Goal: Information Seeking & Learning: Learn about a topic

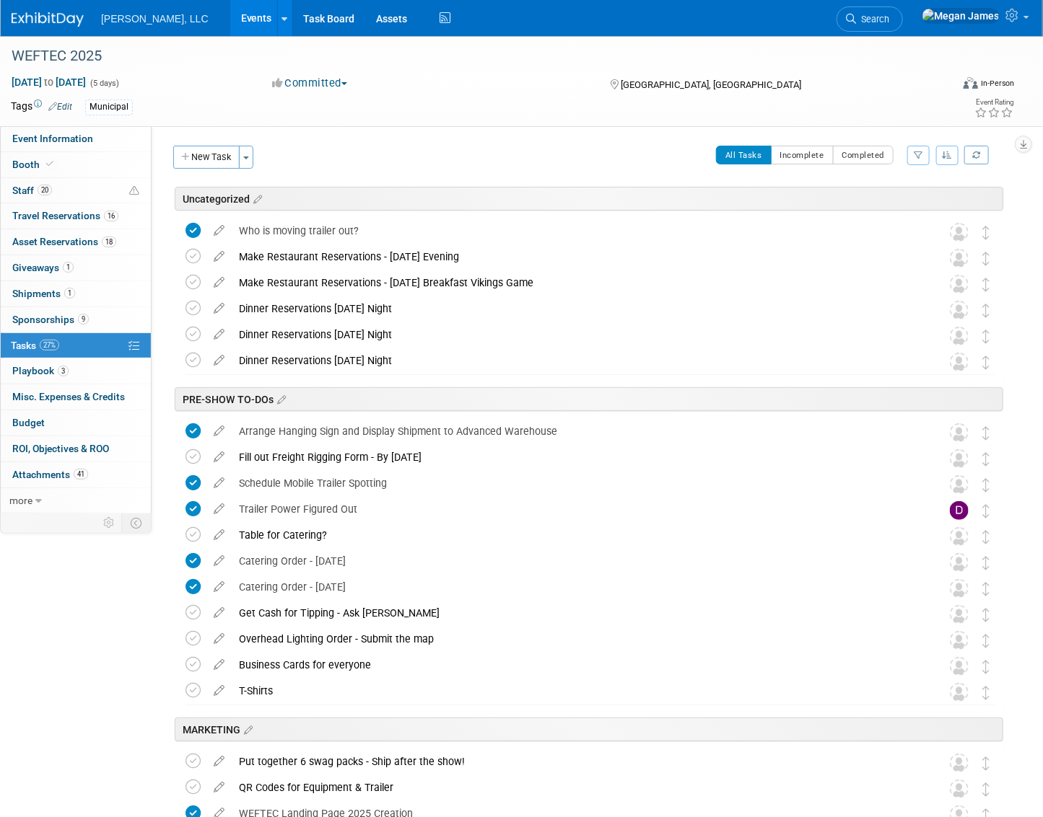
click at [230, 8] on link "Events" at bounding box center [256, 18] width 53 height 36
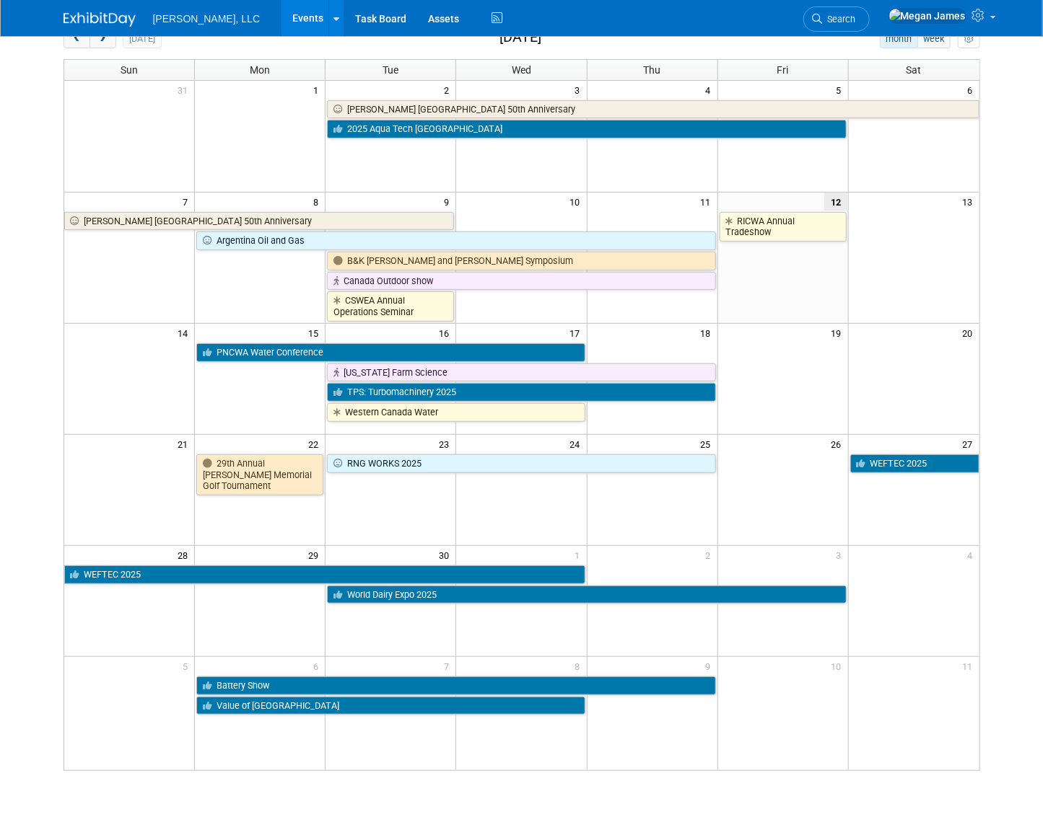
scroll to position [188, 0]
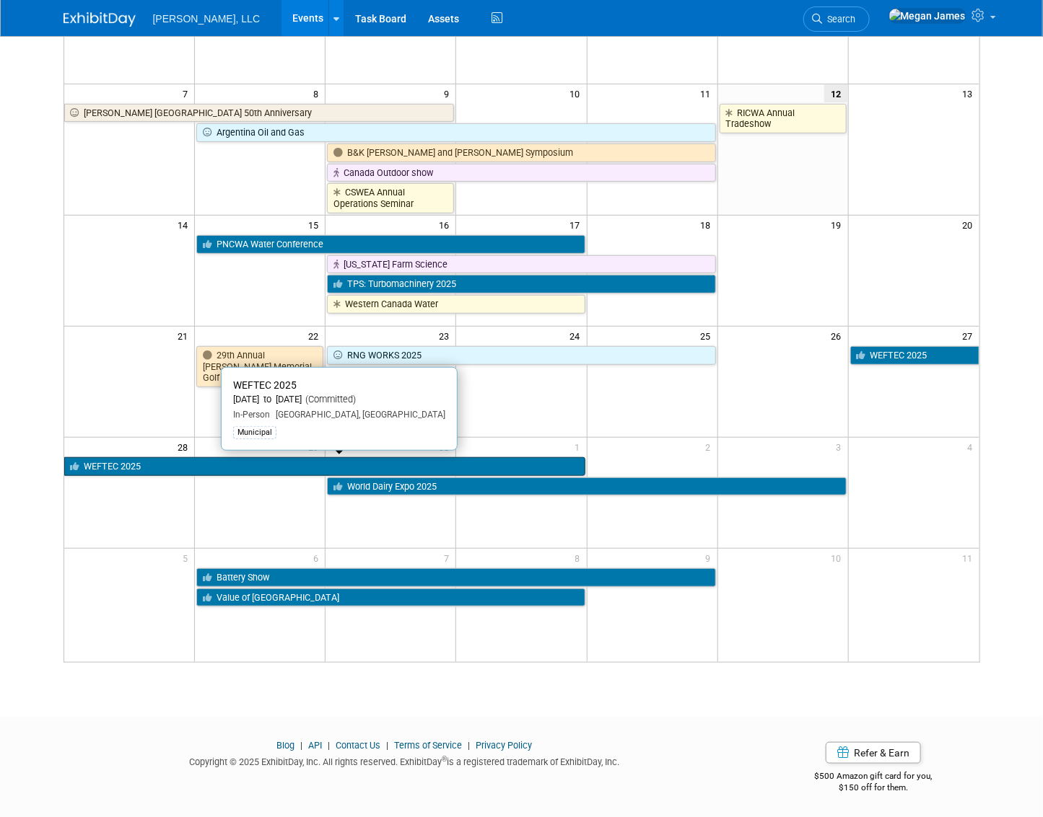
click at [307, 468] on link "WEFTEC 2025" at bounding box center [324, 466] width 521 height 19
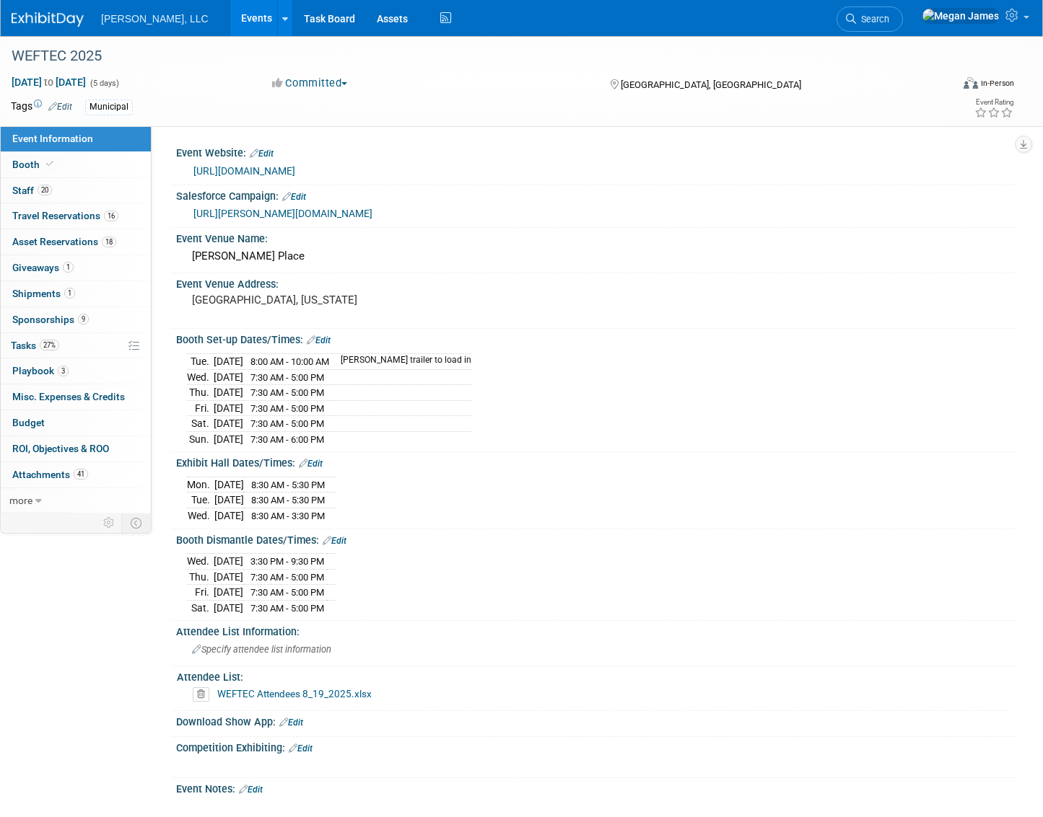
select select "Municipal"
click at [89, 166] on link "Booth" at bounding box center [76, 164] width 150 height 25
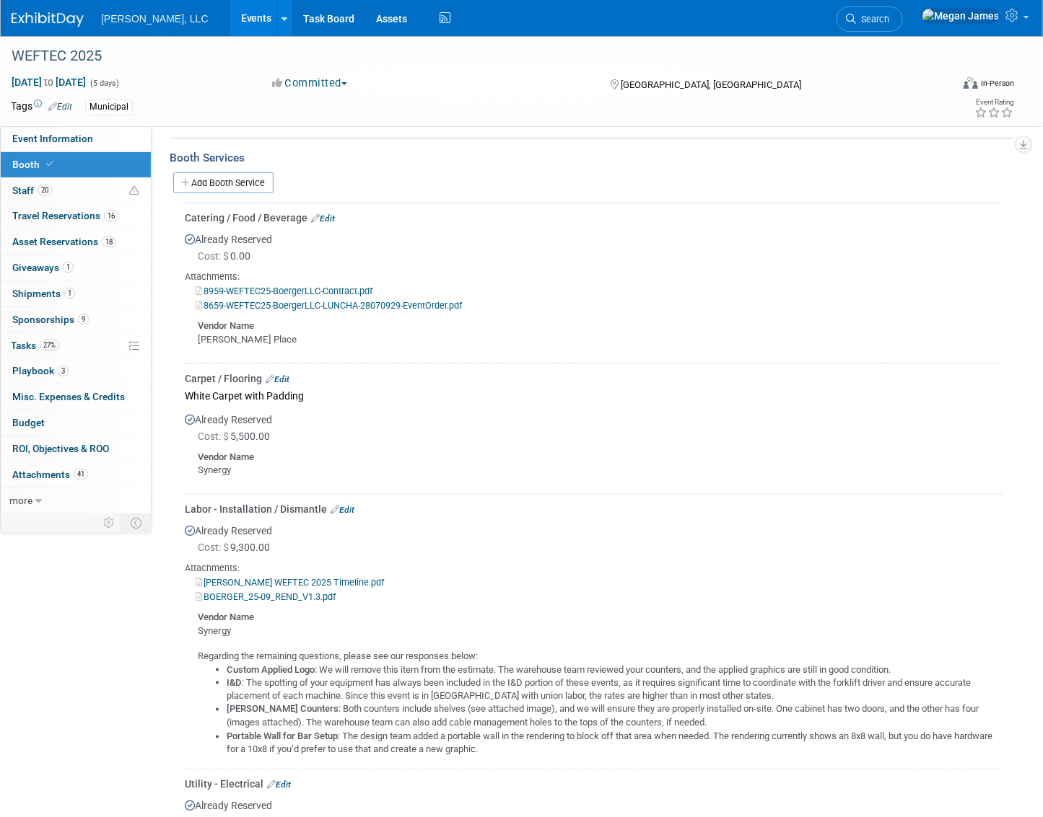
scroll to position [525, 0]
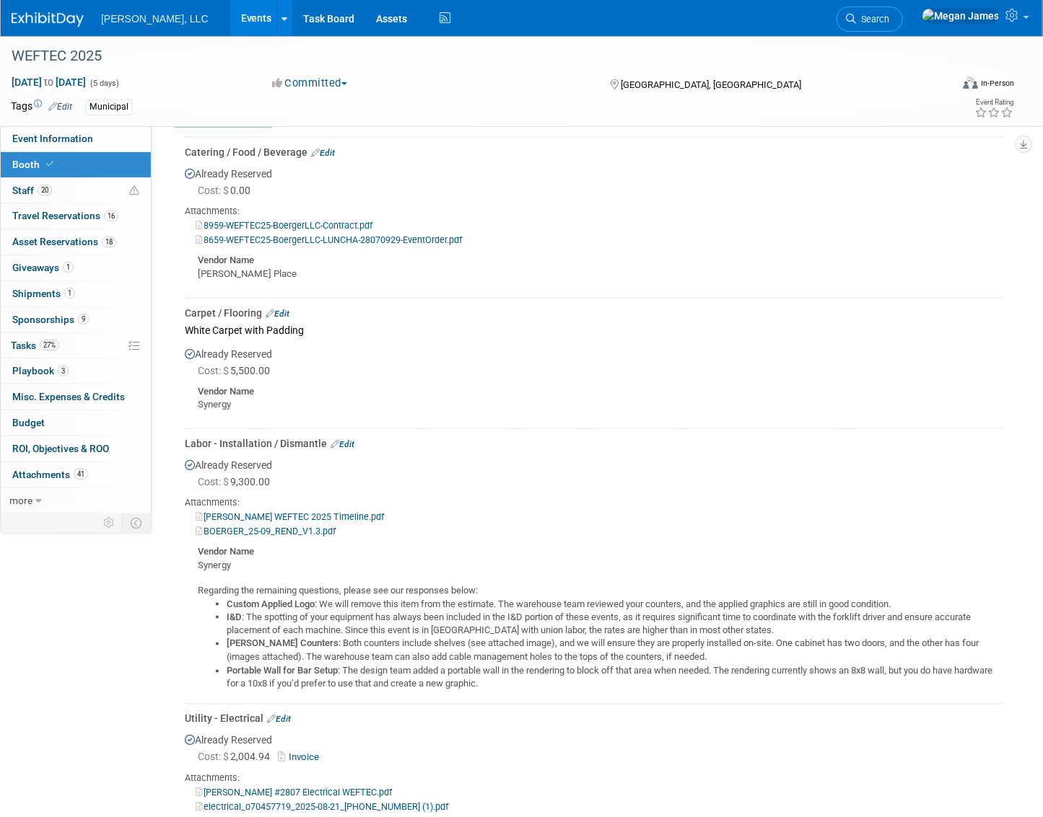
click at [447, 436] on div "Labor - Installation / Dismantle Edit" at bounding box center [594, 443] width 818 height 14
click at [387, 375] on div "Cost: $ 5,500.00" at bounding box center [600, 371] width 805 height 14
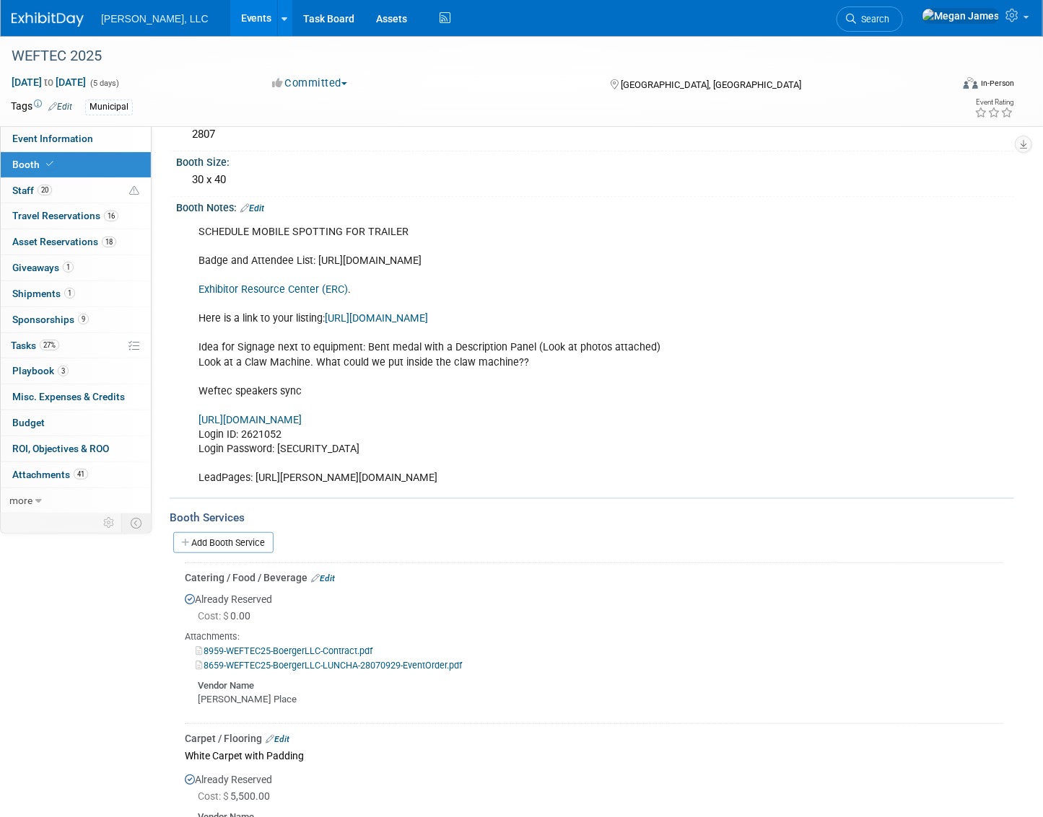
scroll to position [131, 0]
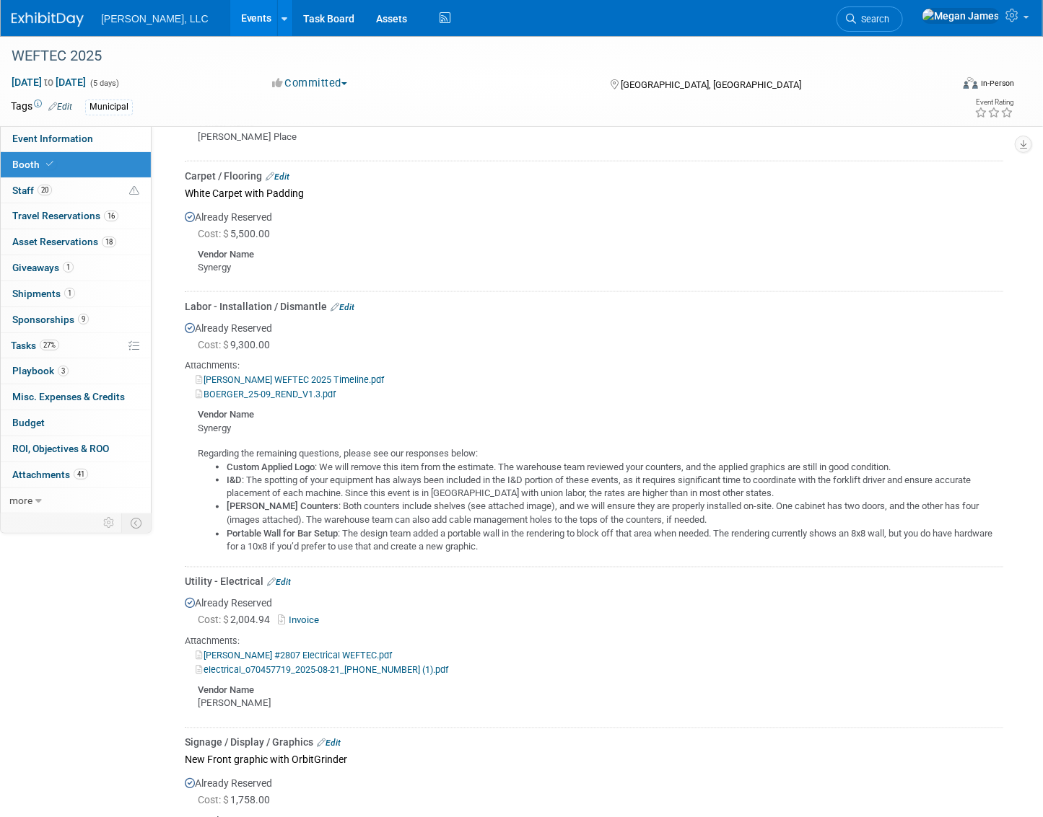
scroll to position [721, 0]
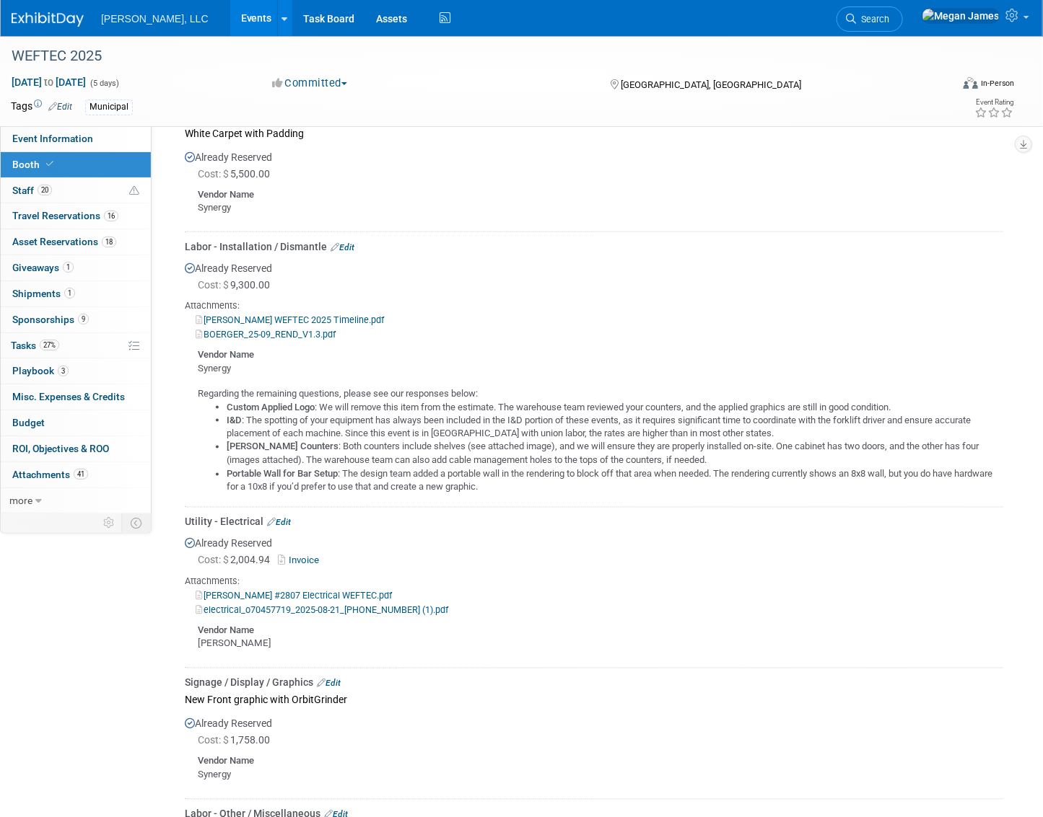
drag, startPoint x: 557, startPoint y: 478, endPoint x: 224, endPoint y: 232, distance: 413.7
click at [224, 232] on td "Labor - Installation / Dismantle Edit Already Reserved Cost: $ 9,300.00 Custom …" at bounding box center [594, 369] width 818 height 275
drag, startPoint x: 224, startPoint y: 232, endPoint x: 419, endPoint y: 255, distance: 196.2
click at [419, 255] on div "Already Reserved Cost: $ 9,300.00 Attachments: [PERSON_NAME] WEFTEC 2025 Timeli…" at bounding box center [594, 374] width 818 height 240
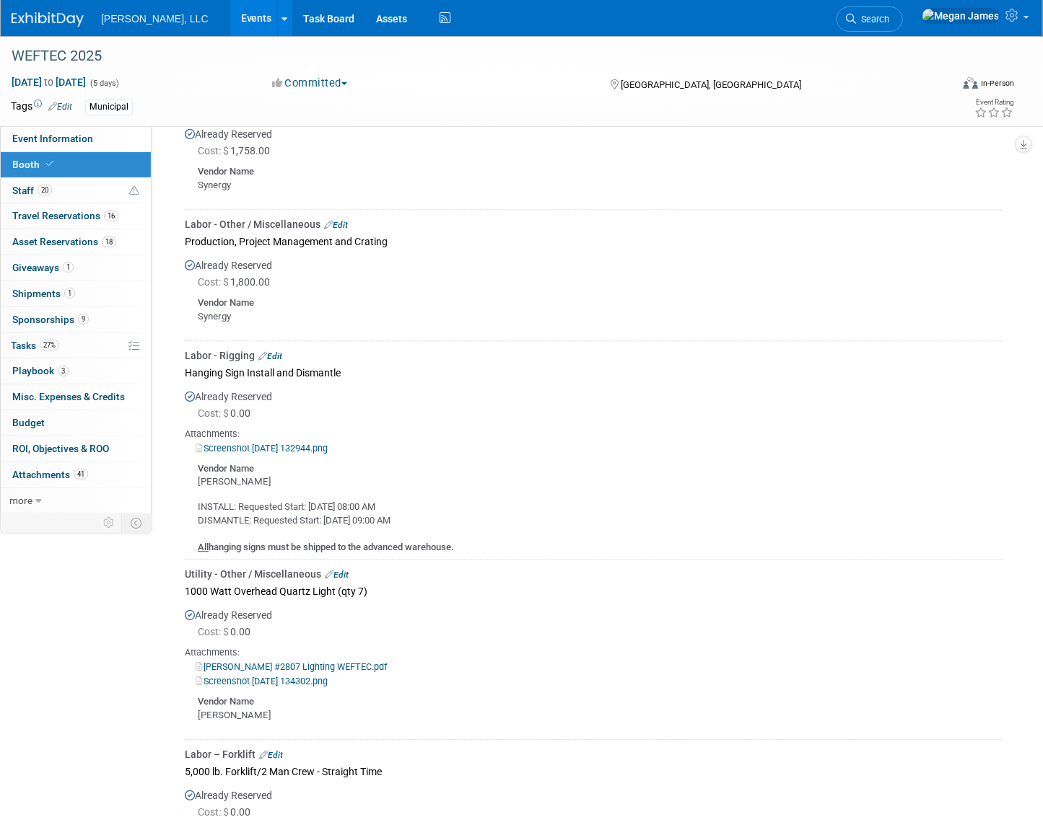
scroll to position [1443, 0]
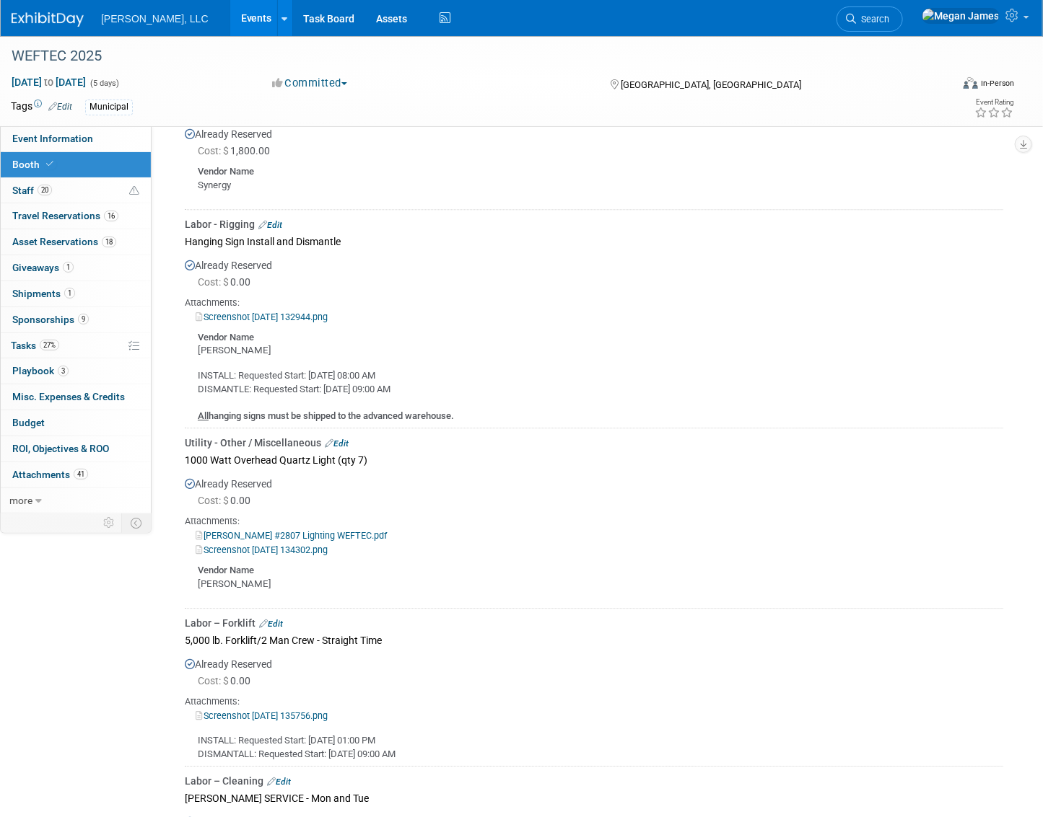
click at [428, 320] on div "Screenshot [DATE] 132944.png" at bounding box center [594, 317] width 818 height 14
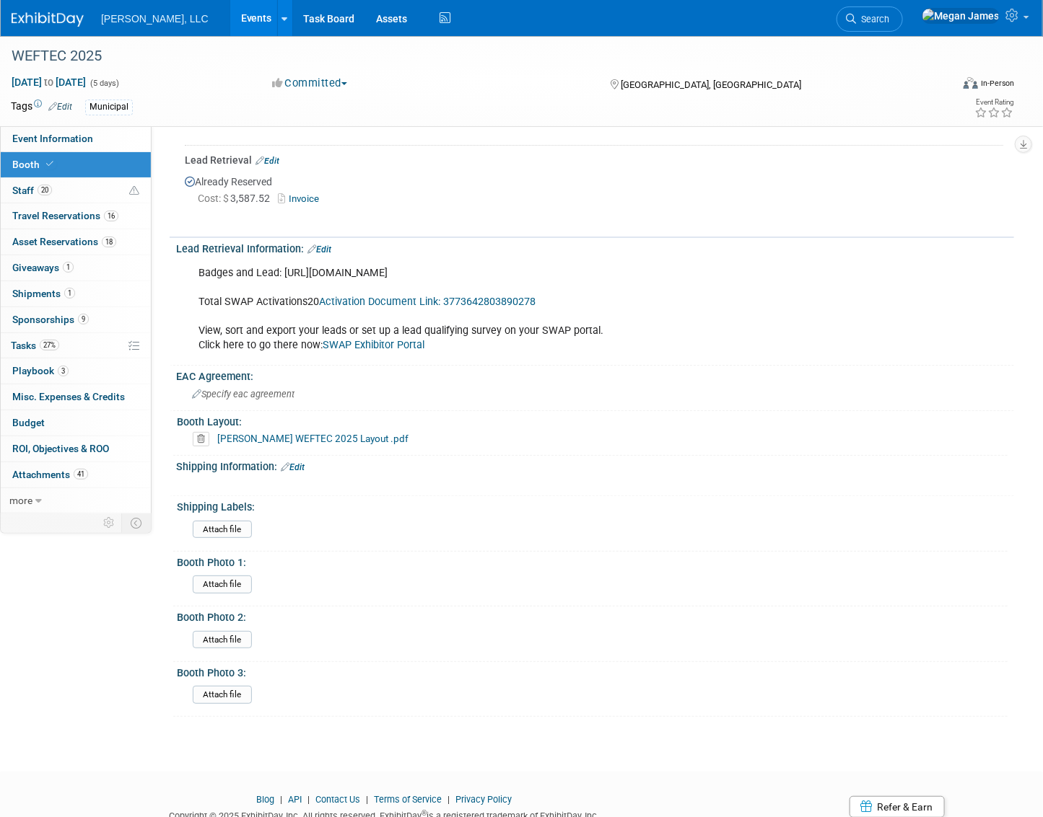
scroll to position [2164, 0]
click at [466, 346] on div "Badges and Lead: [URL][DOMAIN_NAME] Total SWAP Activations20 Activation Documen…" at bounding box center [520, 308] width 664 height 101
click at [372, 297] on link "Activation Document Link: 3773642803890278" at bounding box center [427, 300] width 216 height 12
